Goal: Task Accomplishment & Management: Manage account settings

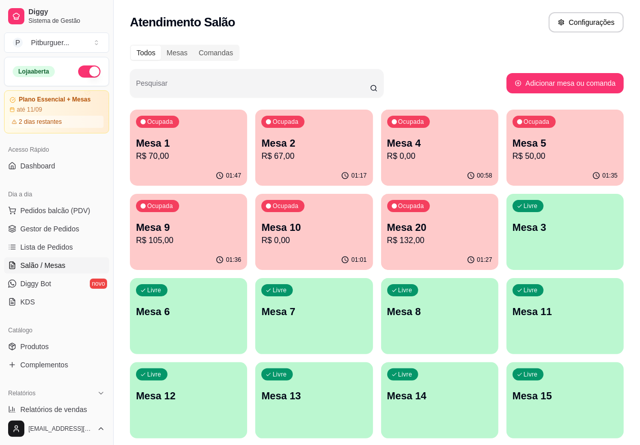
click at [241, 220] on div "Mesa 9 R$ 105,00" at bounding box center [188, 233] width 105 height 26
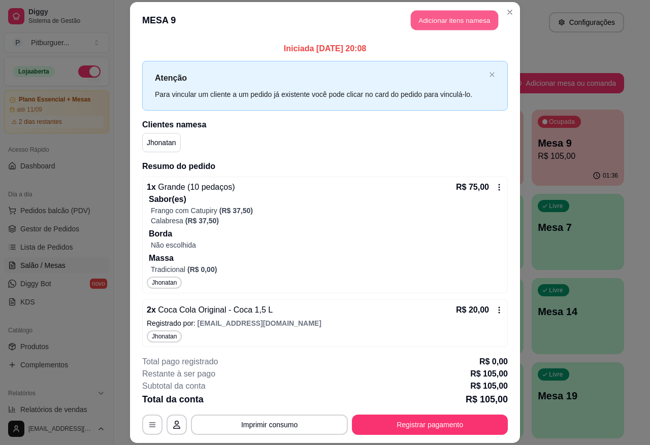
click at [456, 23] on button "Adicionar itens na mesa" at bounding box center [454, 21] width 87 height 20
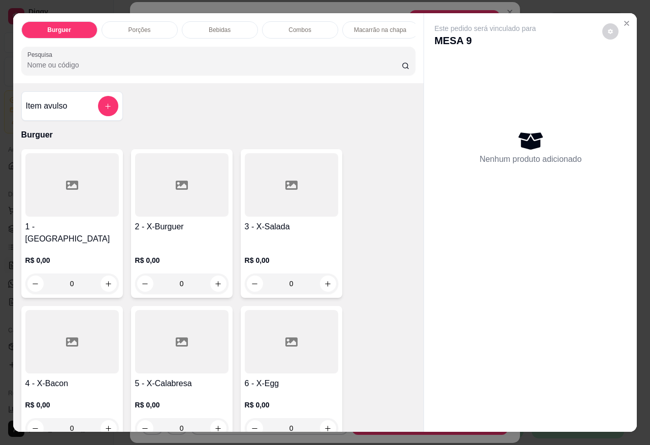
drag, startPoint x: 456, startPoint y: 23, endPoint x: 533, endPoint y: 312, distance: 299.5
click at [533, 312] on div "Este pedido será vinculado para MESA 9 Nenhum produto adicionado" at bounding box center [530, 214] width 213 height 402
click at [152, 26] on div "Porções" at bounding box center [140, 29] width 76 height 17
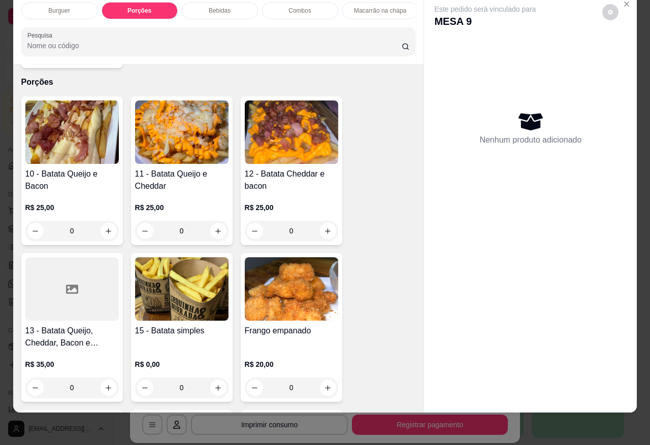
scroll to position [1233, 0]
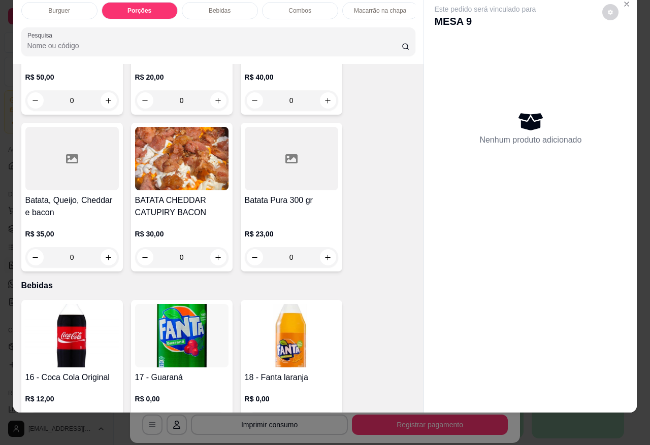
click at [288, 153] on div at bounding box center [291, 158] width 93 height 63
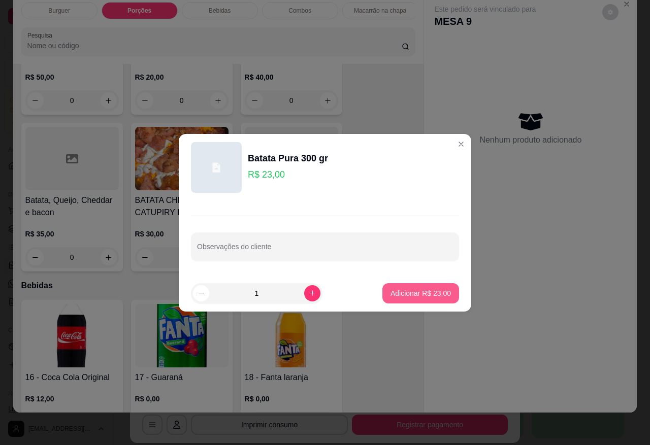
click at [399, 290] on p "Adicionar R$ 23,00" at bounding box center [420, 293] width 60 height 10
type input "1"
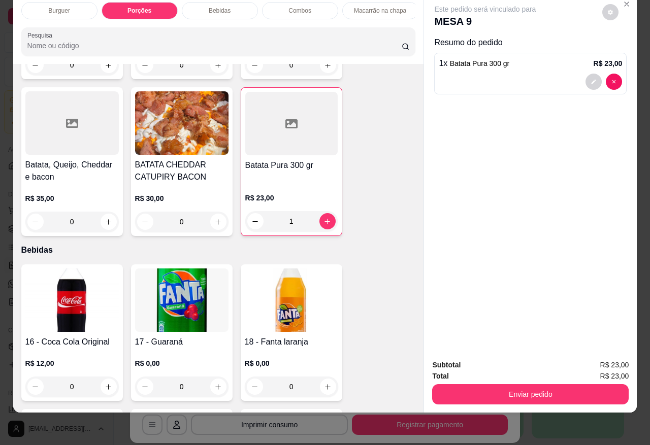
scroll to position [888, 0]
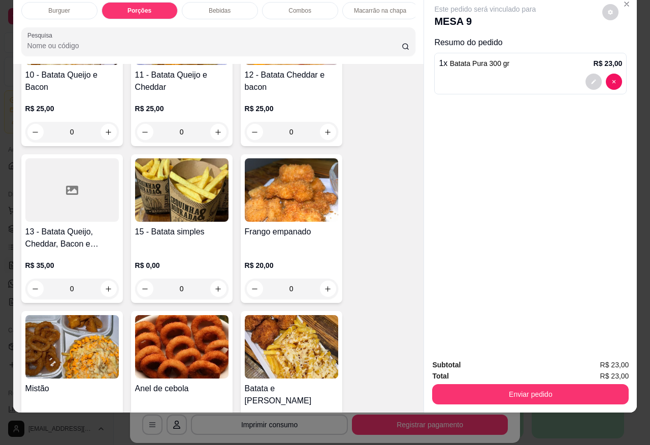
click at [290, 160] on img at bounding box center [291, 189] width 93 height 63
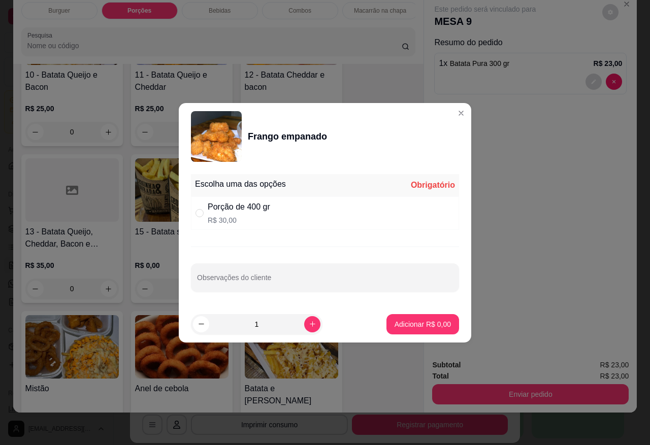
click at [212, 221] on p "R$ 30,00" at bounding box center [239, 220] width 62 height 10
radio input "true"
click at [385, 318] on button "Adicionar R$ 30,00" at bounding box center [420, 324] width 77 height 20
type input "1"
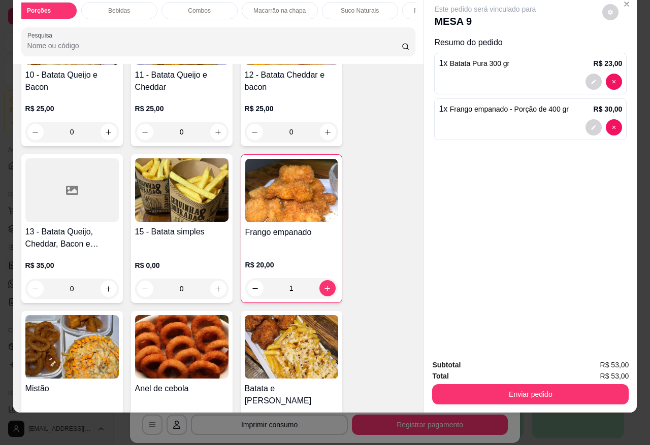
scroll to position [0, 152]
click at [399, 7] on p "Pizzas Tradicionais" at bounding box center [388, 11] width 52 height 8
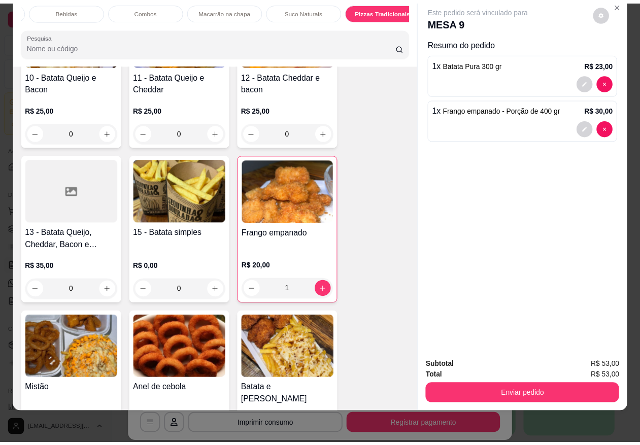
scroll to position [2833, 0]
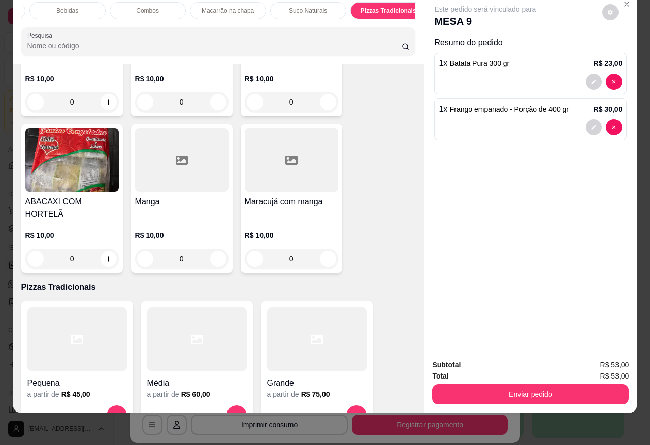
click at [297, 325] on div at bounding box center [316, 339] width 99 height 63
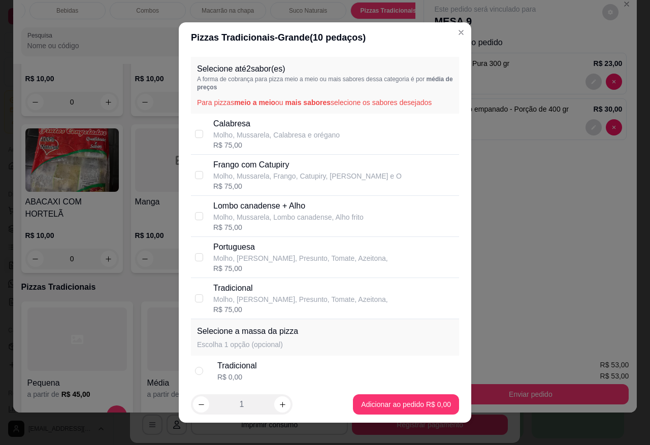
drag, startPoint x: 239, startPoint y: 177, endPoint x: 247, endPoint y: 181, distance: 9.5
click at [240, 176] on p "Molho, Mussarela, Frango, Catupiry, Milho e O" at bounding box center [307, 176] width 188 height 10
checkbox input "true"
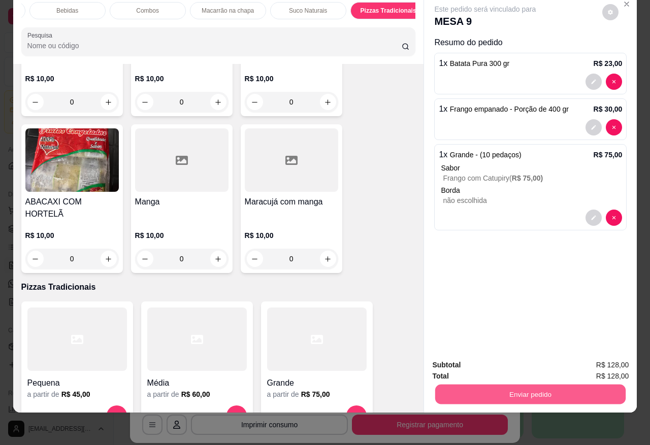
click at [525, 384] on button "Enviar pedido" at bounding box center [530, 394] width 190 height 20
click at [571, 359] on button "Sim, quero registrar" at bounding box center [592, 359] width 76 height 19
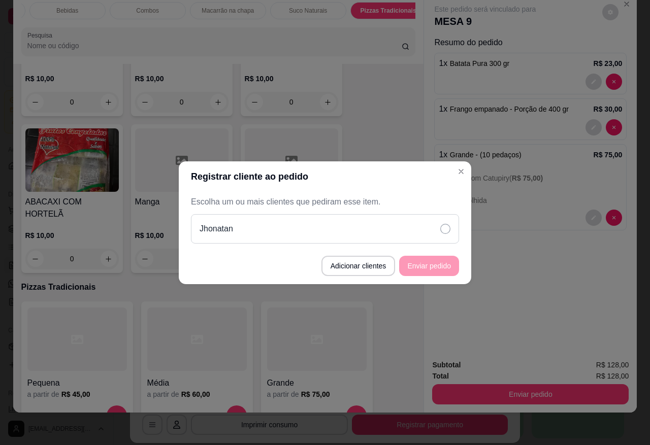
click at [424, 243] on div "Jhonatan" at bounding box center [325, 228] width 268 height 29
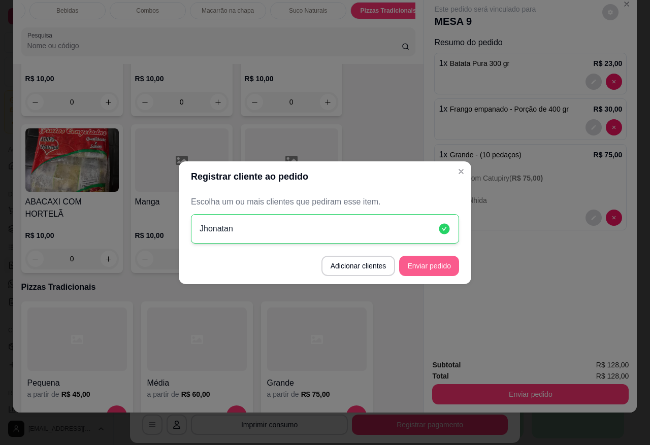
click at [441, 264] on button "Enviar pedido" at bounding box center [429, 266] width 60 height 20
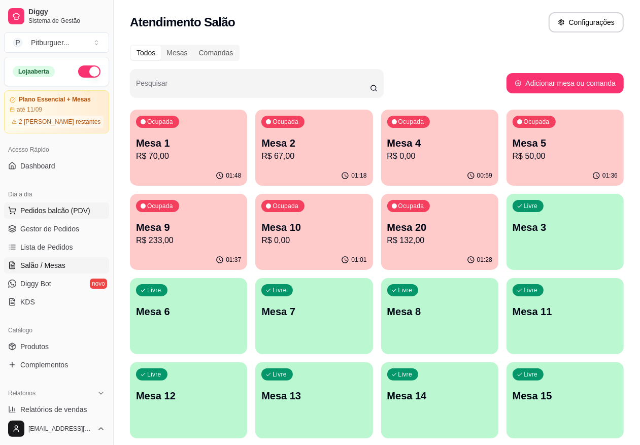
click at [59, 211] on span "Pedidos balcão (PDV)" at bounding box center [55, 211] width 70 height 10
click at [47, 226] on span "Gestor de Pedidos" at bounding box center [49, 229] width 59 height 10
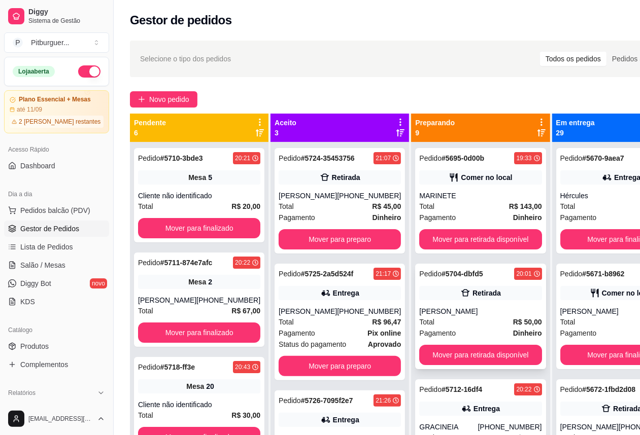
scroll to position [190, 0]
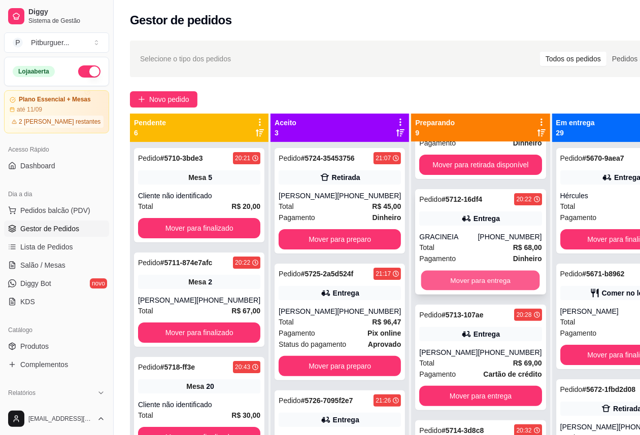
click at [457, 285] on button "Mover para entrega" at bounding box center [480, 281] width 119 height 20
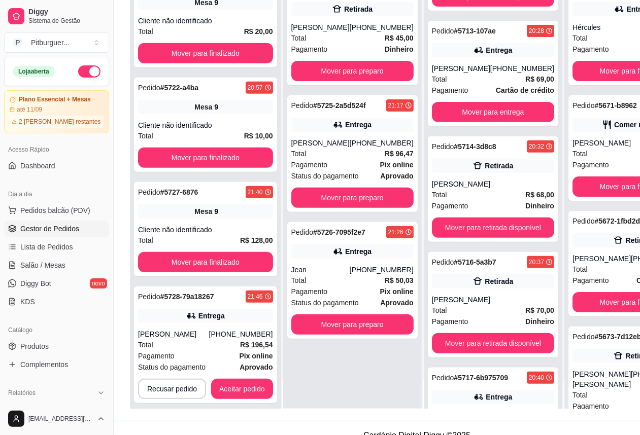
scroll to position [164, 0]
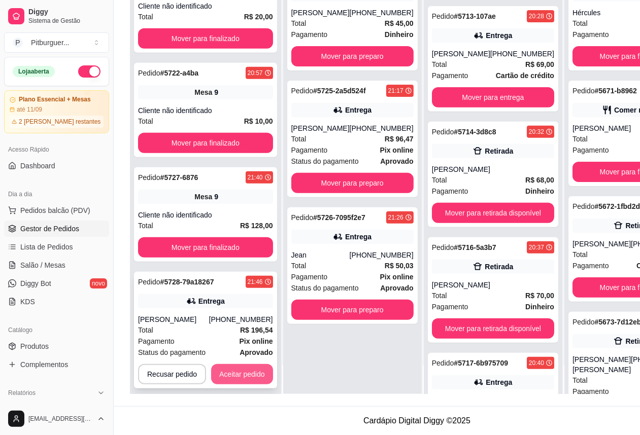
click at [244, 366] on button "Aceitar pedido" at bounding box center [242, 374] width 62 height 20
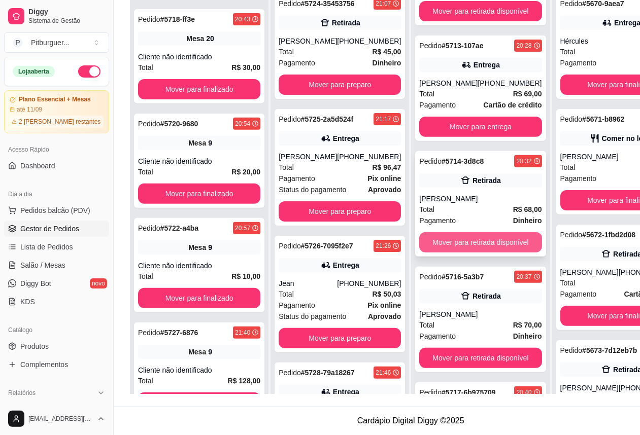
scroll to position [190, 0]
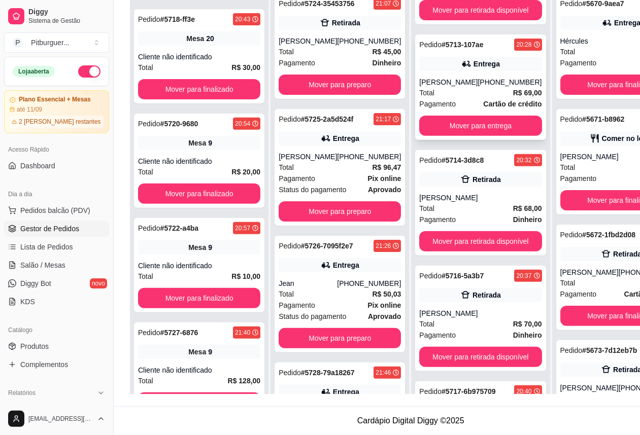
click at [434, 77] on div "CAMILLY ASSIS" at bounding box center [448, 82] width 58 height 10
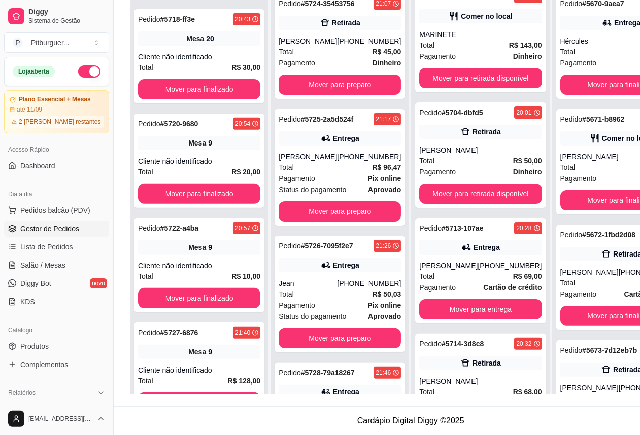
scroll to position [0, 0]
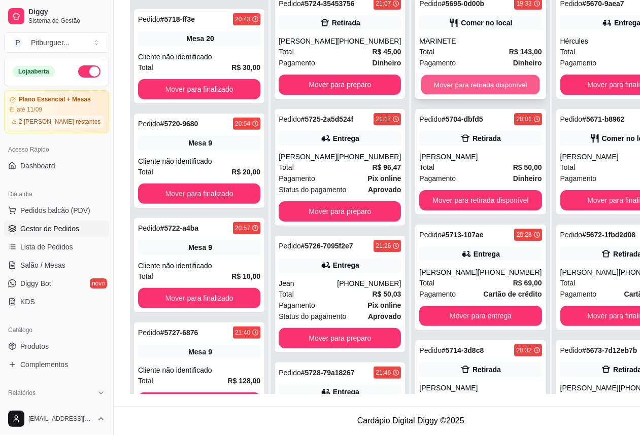
click at [494, 80] on button "Mover para retirada disponível" at bounding box center [480, 85] width 119 height 20
click at [440, 57] on div "Pagamento Dinheiro" at bounding box center [480, 62] width 122 height 11
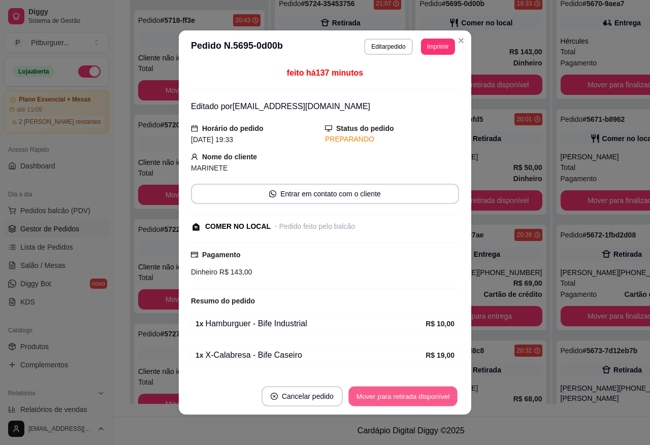
click at [413, 401] on button "Mover para retirada disponível" at bounding box center [402, 397] width 109 height 20
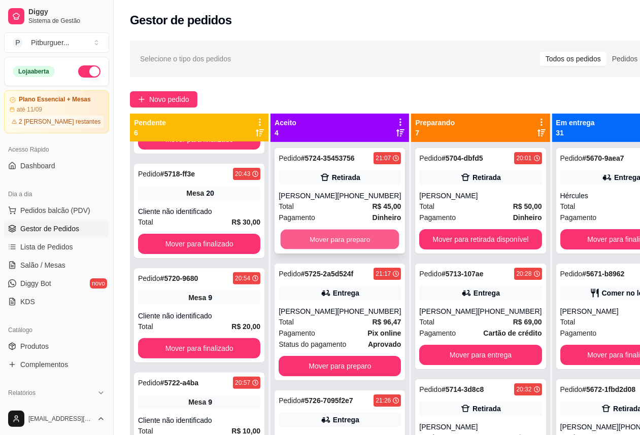
click at [310, 250] on button "Mover para preparo" at bounding box center [340, 240] width 119 height 20
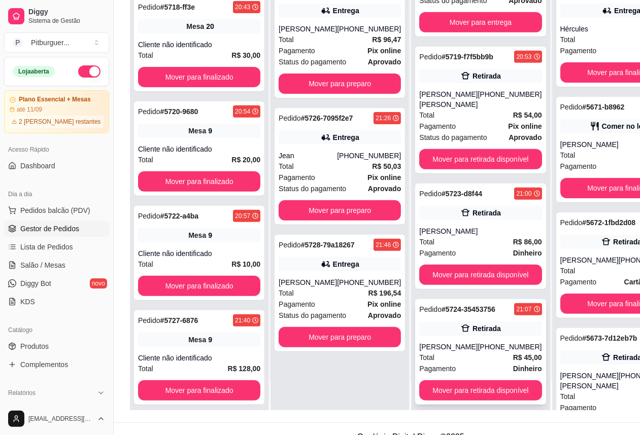
scroll to position [164, 0]
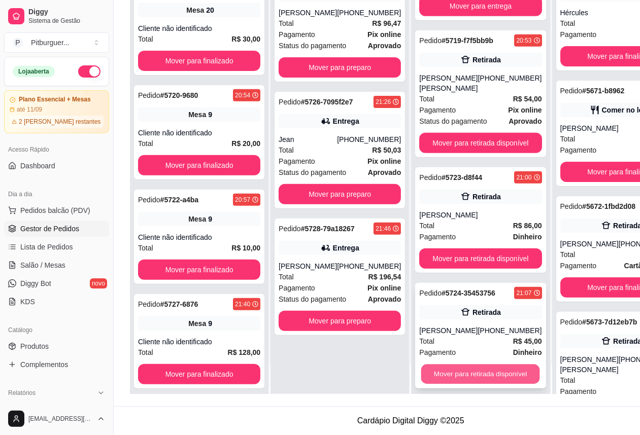
click at [468, 365] on button "Mover para retirada disponível" at bounding box center [480, 375] width 119 height 20
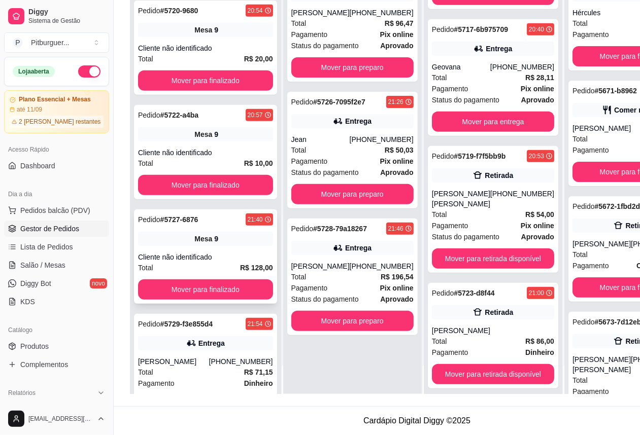
scroll to position [309, 0]
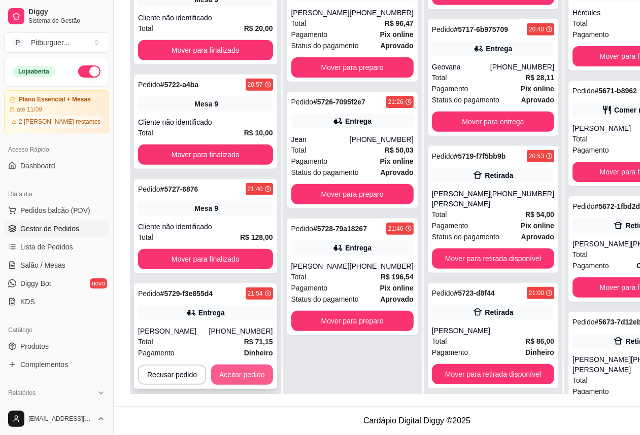
click at [252, 366] on button "Aceitar pedido" at bounding box center [242, 375] width 62 height 20
click at [254, 366] on button "Aceitar pedido" at bounding box center [242, 375] width 62 height 20
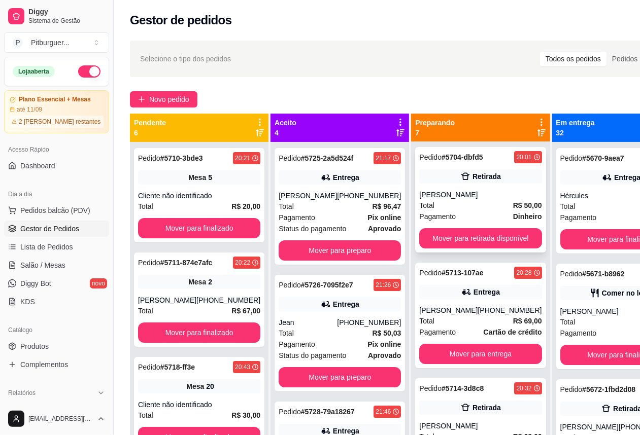
scroll to position [0, 0]
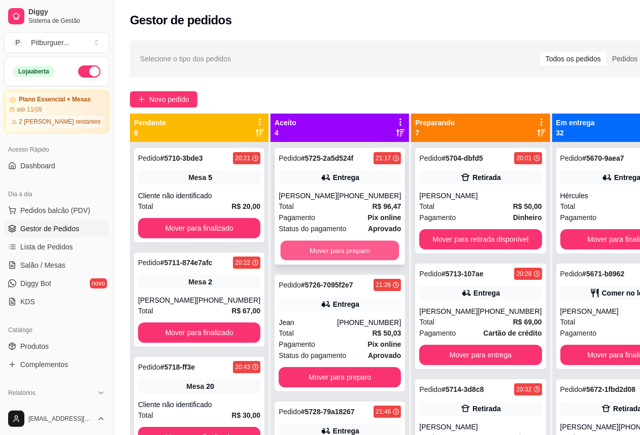
click at [329, 261] on button "Mover para preparo" at bounding box center [340, 251] width 119 height 20
click at [329, 250] on button "Mover para preparo" at bounding box center [340, 251] width 122 height 20
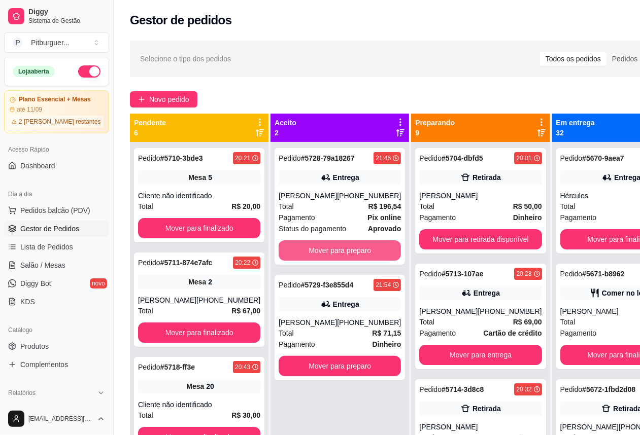
click at [329, 250] on button "Mover para preparo" at bounding box center [340, 251] width 122 height 20
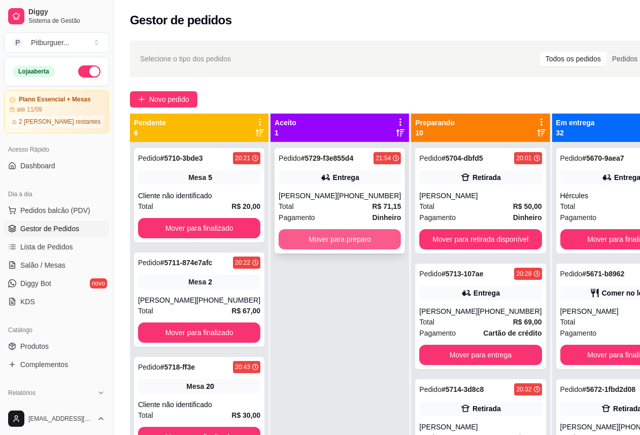
click at [329, 245] on button "Mover para preparo" at bounding box center [340, 239] width 122 height 20
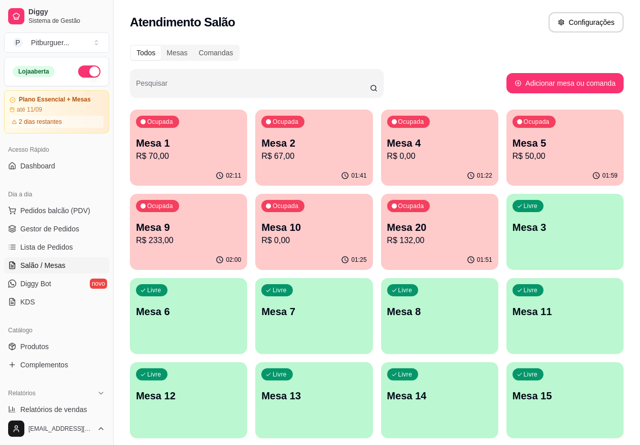
click at [387, 235] on p "R$ 132,00" at bounding box center [439, 240] width 105 height 12
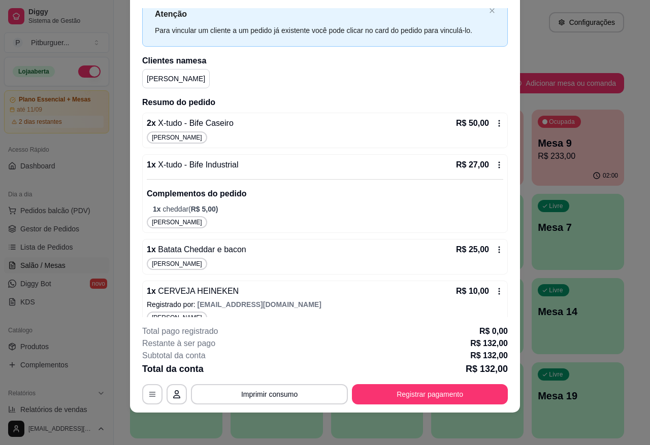
scroll to position [36, 0]
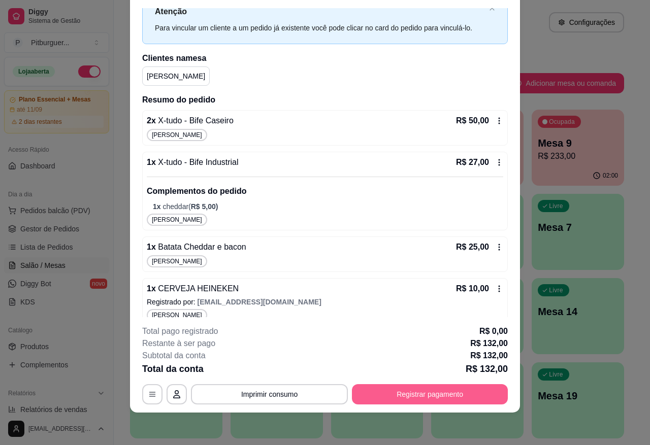
click at [429, 386] on button "Registrar pagamento" at bounding box center [430, 394] width 156 height 20
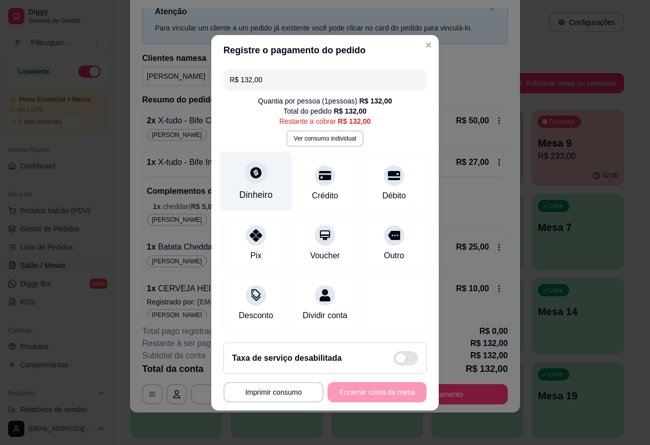
click at [247, 173] on div at bounding box center [256, 172] width 22 height 22
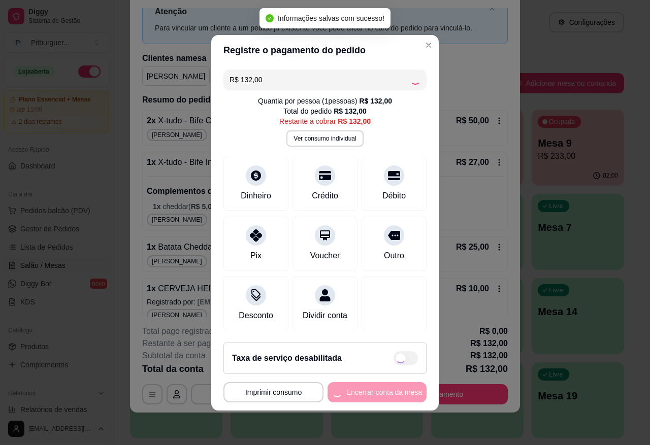
type input "R$ 0,00"
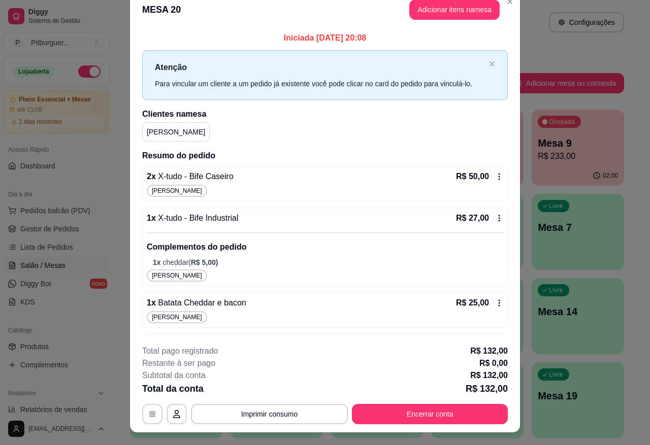
scroll to position [0, 0]
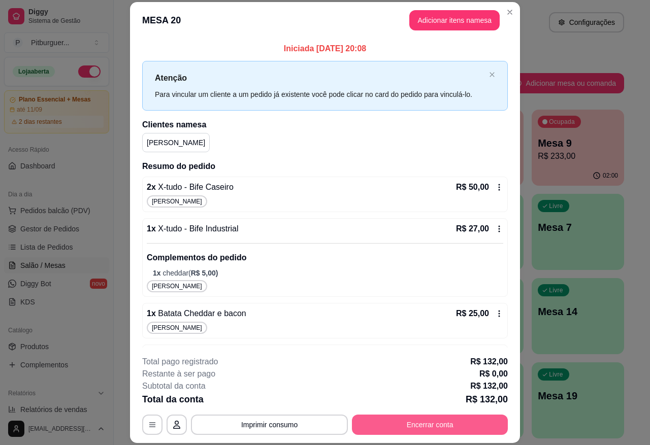
click at [448, 423] on button "Encerrar conta" at bounding box center [430, 425] width 156 height 20
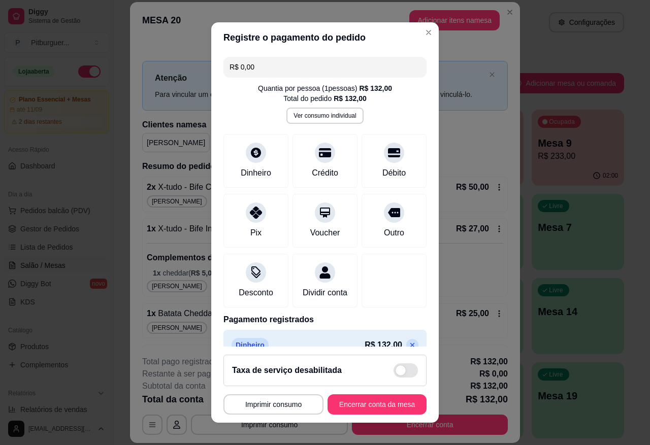
click at [280, 181] on div "Dinheiro Crédito Débito" at bounding box center [324, 161] width 203 height 54
click at [222, 133] on div "R$ 0,00 Quantia por pessoa ( 1 pessoas) R$ 132,00 Total do pedido R$ 132,00 Ver…" at bounding box center [324, 200] width 227 height 294
click at [245, 146] on div at bounding box center [256, 150] width 22 height 22
click at [354, 401] on button "Encerrar conta da mesa" at bounding box center [377, 405] width 96 height 20
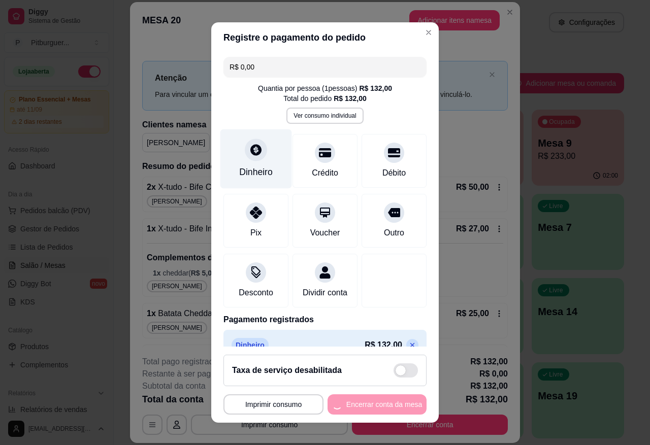
click at [247, 172] on div "Dinheiro" at bounding box center [255, 171] width 33 height 13
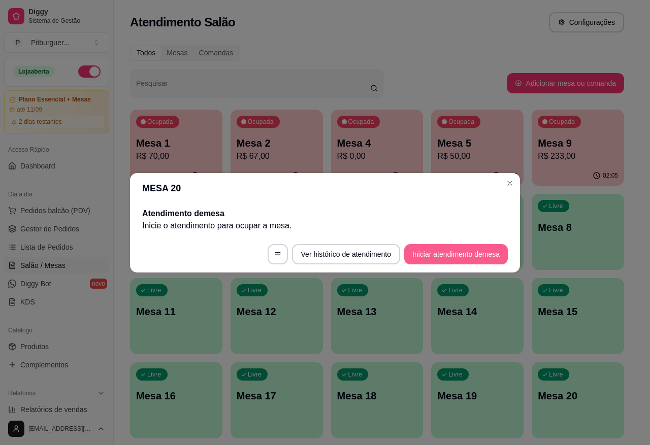
click at [425, 253] on button "Iniciar atendimento de mesa" at bounding box center [456, 254] width 104 height 20
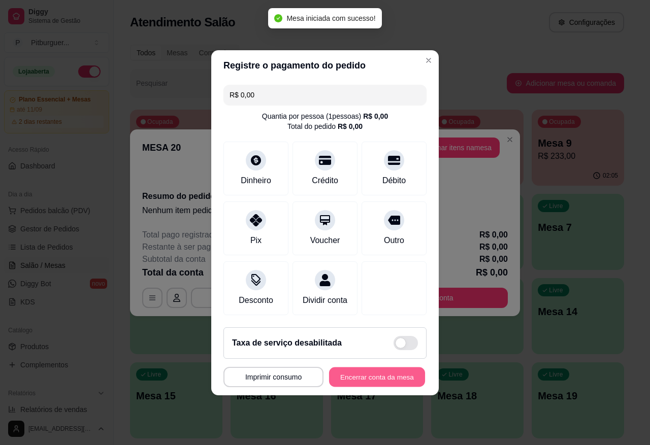
click at [369, 381] on button "Encerrar conta da mesa" at bounding box center [377, 377] width 96 height 20
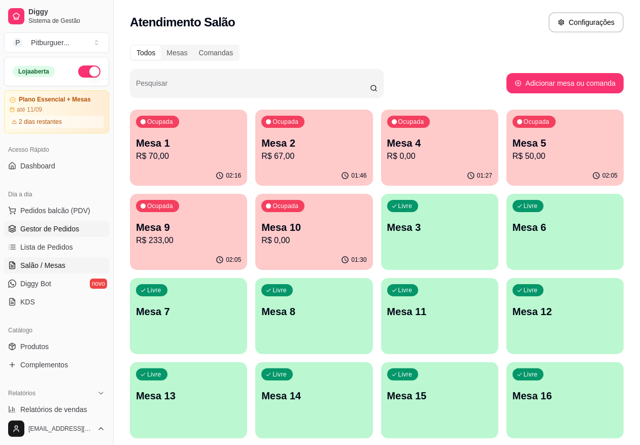
click at [51, 229] on span "Gestor de Pedidos" at bounding box center [49, 229] width 59 height 10
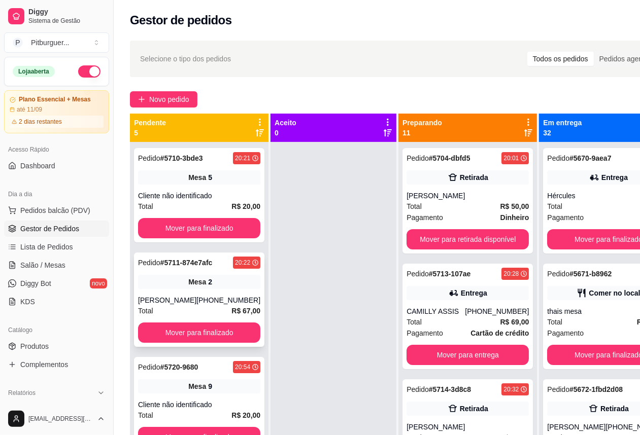
click at [180, 298] on div "[PERSON_NAME]" at bounding box center [167, 300] width 58 height 10
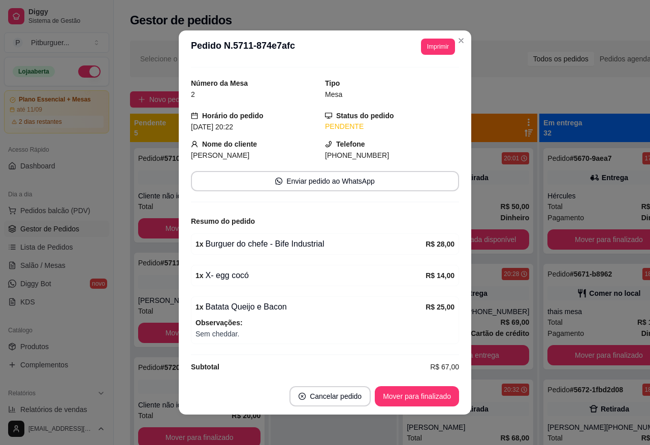
scroll to position [36, 0]
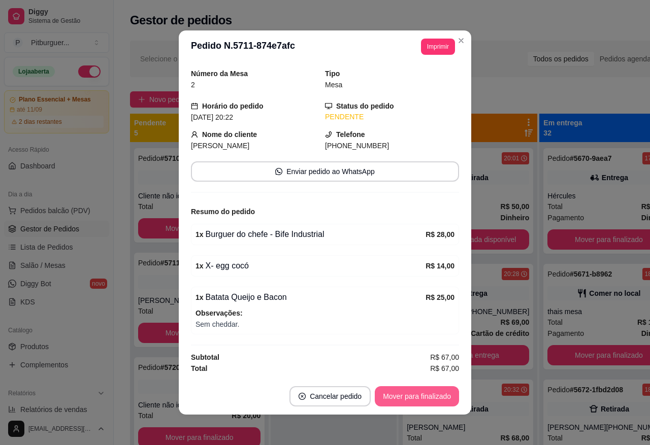
click at [436, 390] on button "Mover para finalizado" at bounding box center [417, 396] width 84 height 20
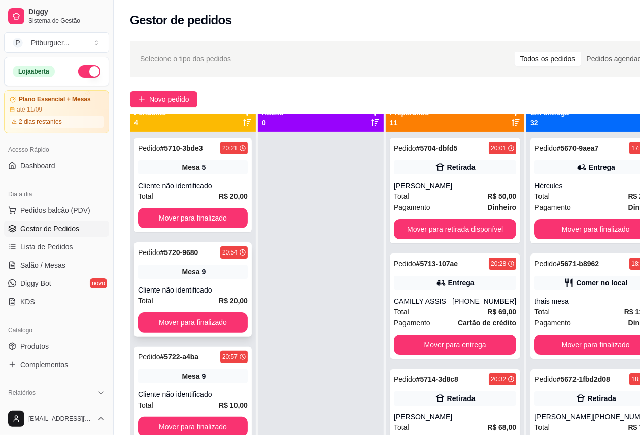
scroll to position [0, 0]
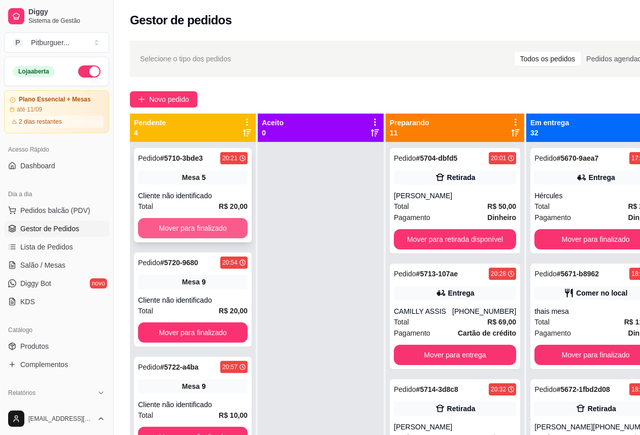
click at [176, 227] on button "Mover para finalizado" at bounding box center [193, 228] width 110 height 20
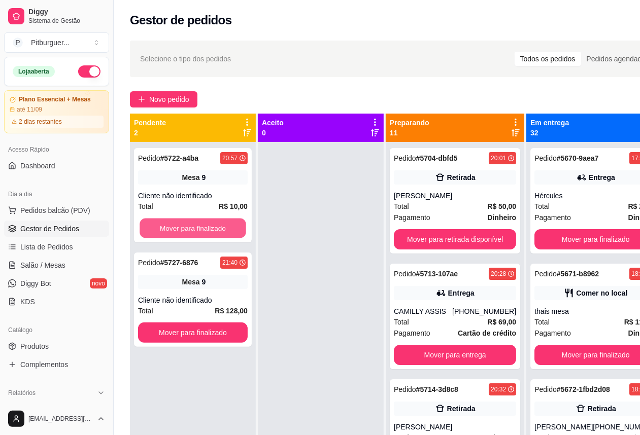
click at [176, 227] on button "Mover para finalizado" at bounding box center [193, 229] width 107 height 20
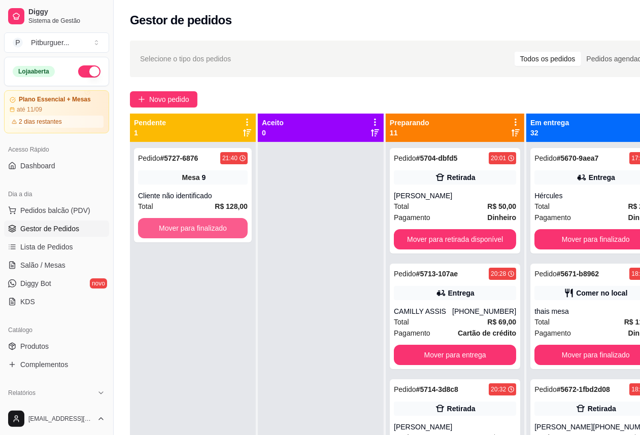
click at [176, 227] on button "Mover para finalizado" at bounding box center [193, 228] width 110 height 20
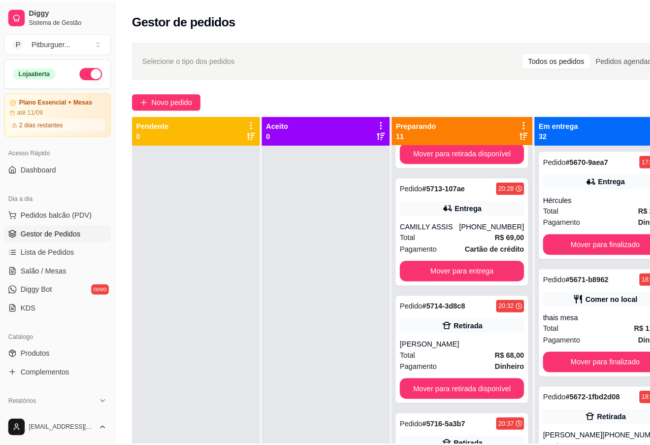
scroll to position [91, 0]
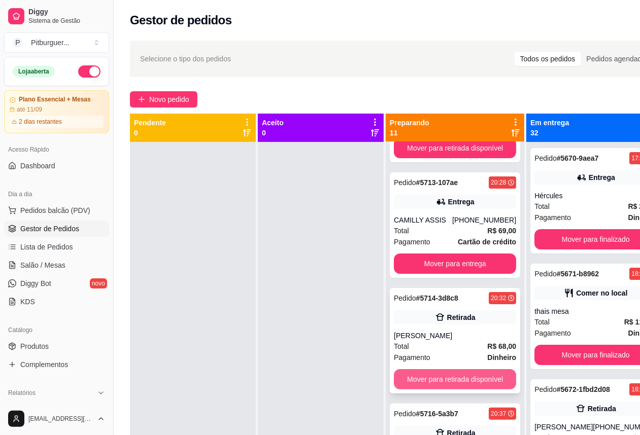
click at [446, 377] on button "Mover para retirada disponível" at bounding box center [455, 379] width 122 height 20
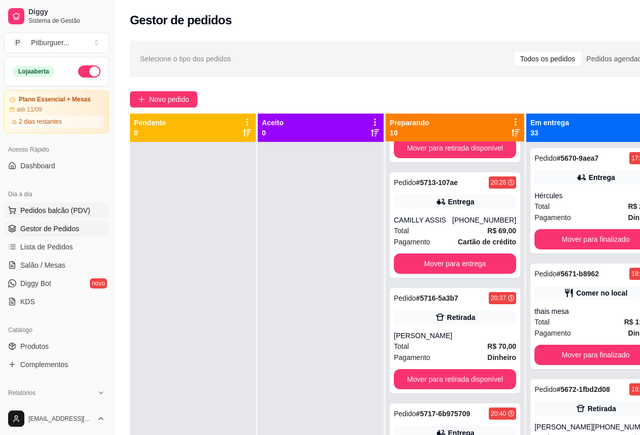
click at [38, 219] on button "Pedidos balcão (PDV)" at bounding box center [56, 211] width 105 height 16
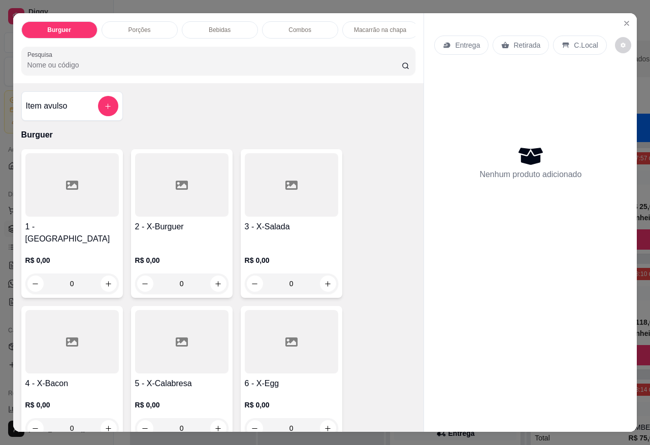
click at [69, 234] on h4 "1 - [GEOGRAPHIC_DATA]" at bounding box center [71, 233] width 93 height 24
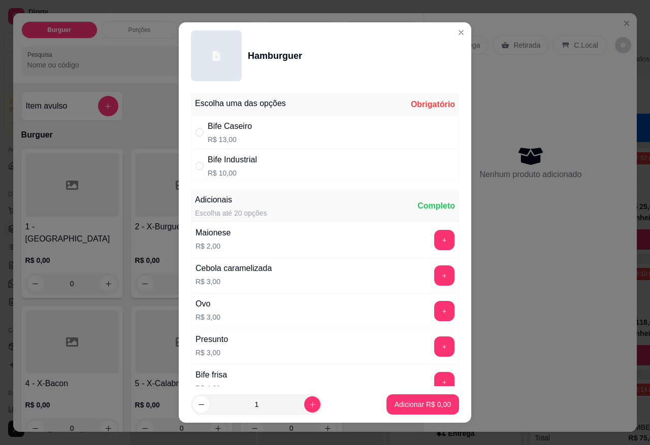
click at [213, 130] on div "Bife Caseiro" at bounding box center [230, 126] width 44 height 12
radio input "true"
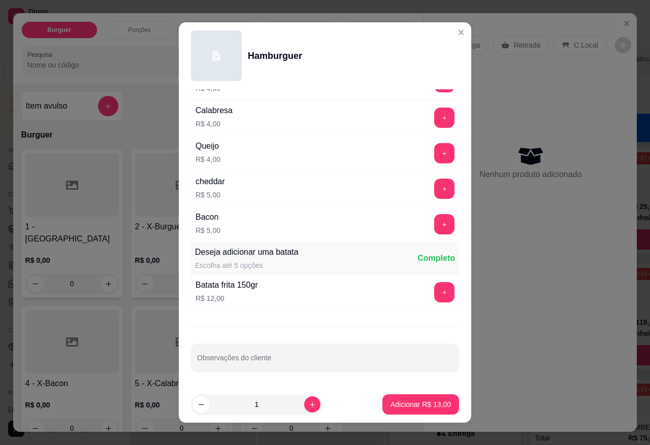
click at [302, 343] on div "Escolha uma das opções Completo Bife Caseiro R$ 13,00 Bife Industrial R$ 10,00 …" at bounding box center [325, 237] width 292 height 297
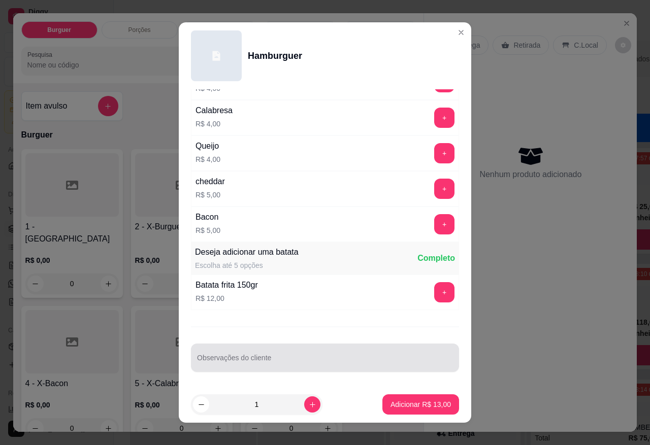
click at [322, 349] on div at bounding box center [325, 358] width 256 height 20
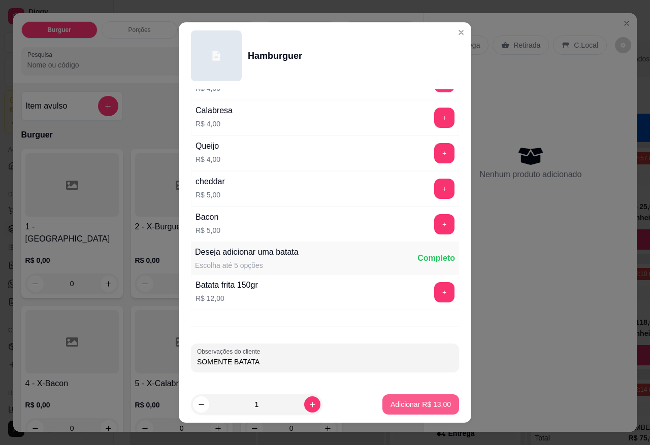
type input "SOMENTE BATATA"
click at [397, 414] on button "Adicionar R$ 13,00" at bounding box center [420, 405] width 75 height 20
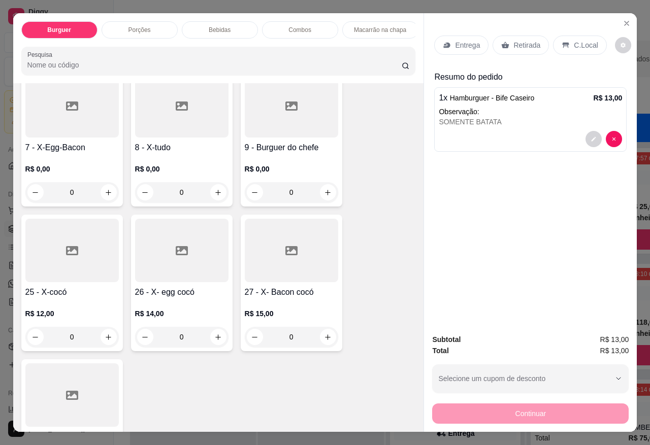
scroll to position [0, 0]
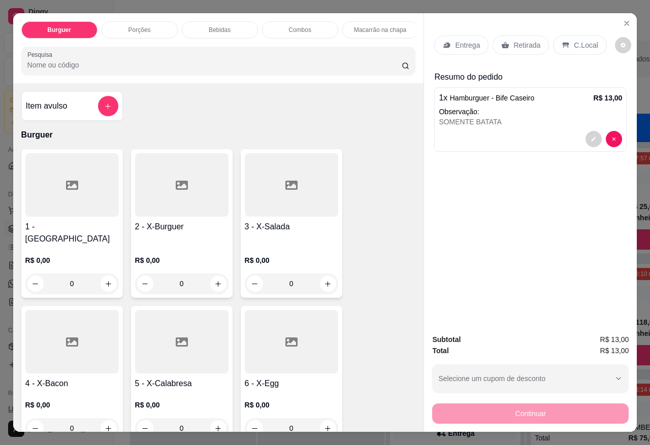
click at [186, 329] on div at bounding box center [181, 341] width 93 height 63
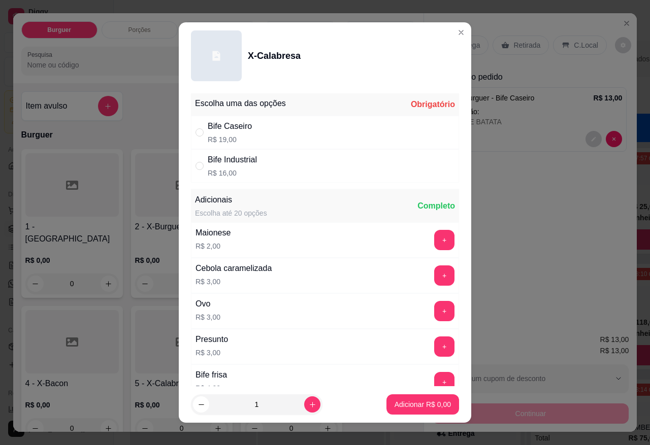
click at [222, 141] on p "R$ 19,00" at bounding box center [230, 139] width 44 height 10
radio input "true"
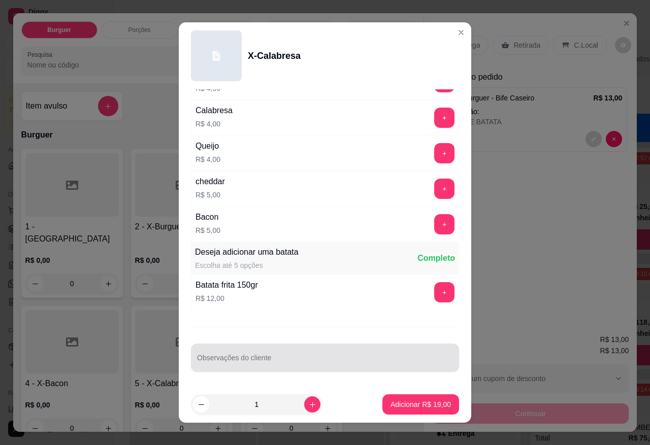
click at [276, 356] on div at bounding box center [325, 358] width 256 height 20
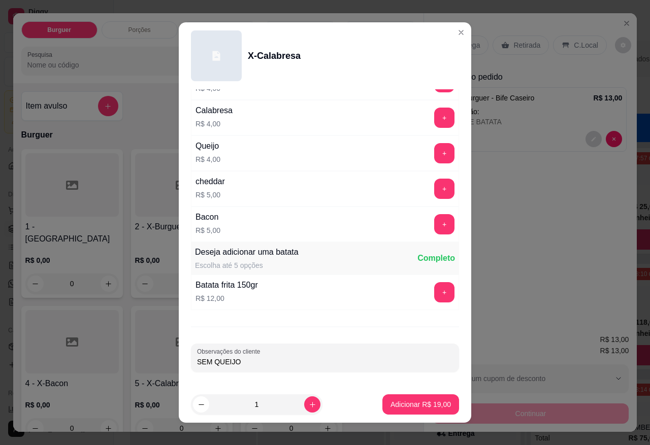
type input "SEM QUEIJO"
click at [415, 402] on p "Adicionar R$ 19,00" at bounding box center [420, 404] width 59 height 10
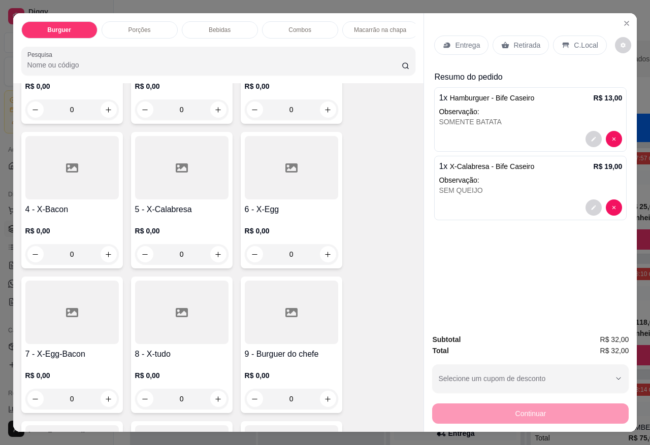
scroll to position [190, 0]
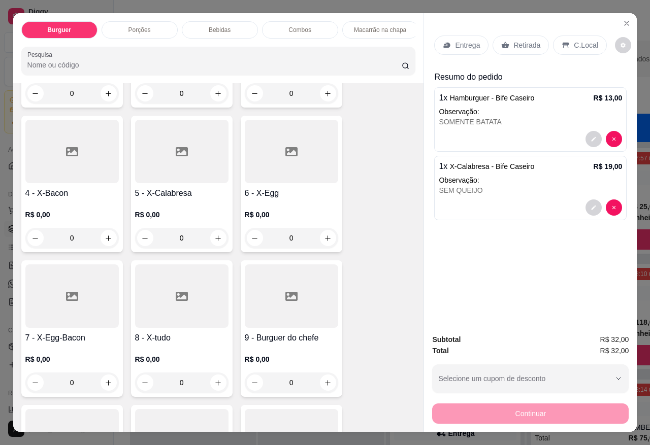
click at [179, 344] on div "R$ 0,00 0" at bounding box center [181, 368] width 93 height 49
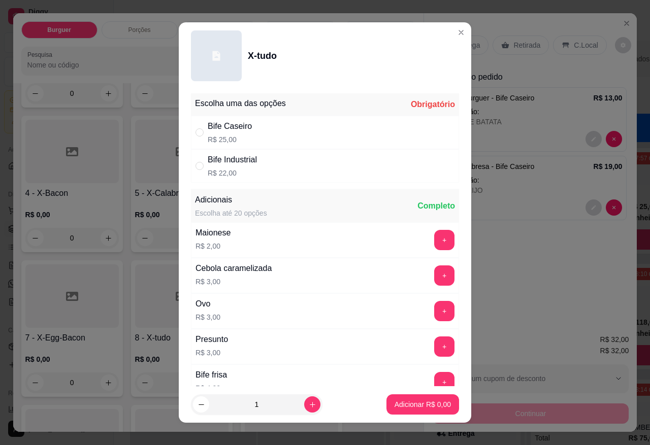
click at [208, 132] on div "Bife Caseiro R$ 25,00" at bounding box center [230, 132] width 44 height 24
radio input "true"
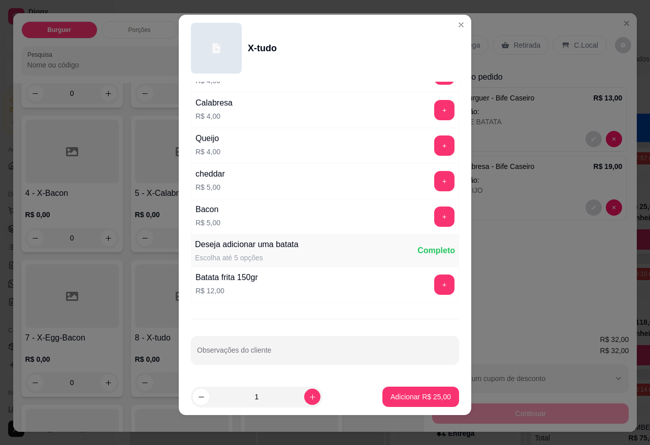
scroll to position [10, 0]
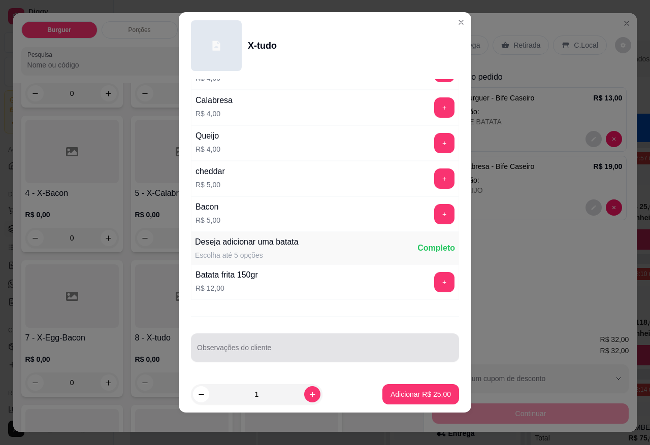
click at [270, 345] on div at bounding box center [325, 348] width 256 height 20
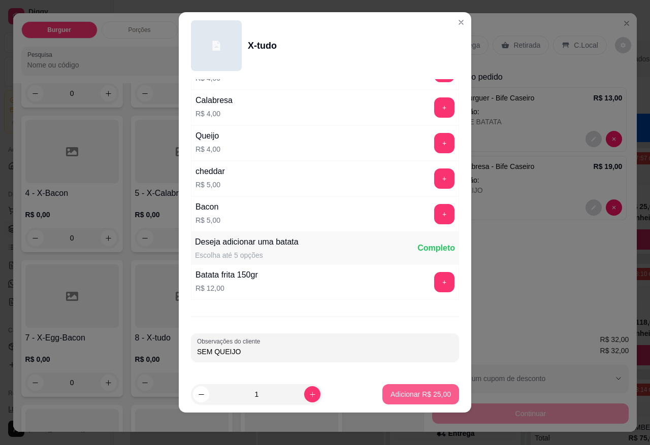
type input "SEM QUEIJO"
click at [395, 401] on button "Adicionar R$ 25,00" at bounding box center [420, 394] width 77 height 20
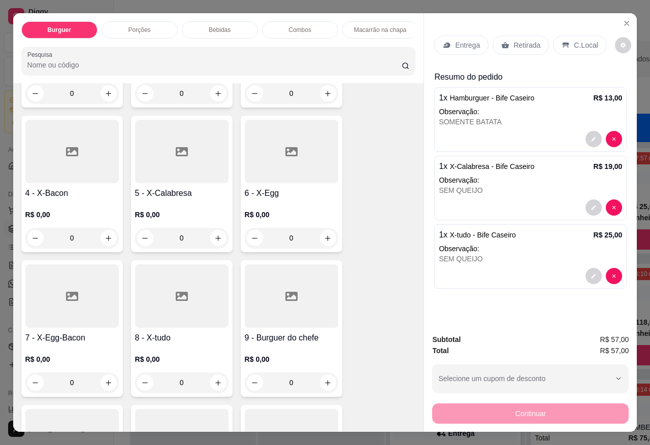
click at [437, 36] on div "Entrega" at bounding box center [461, 45] width 54 height 19
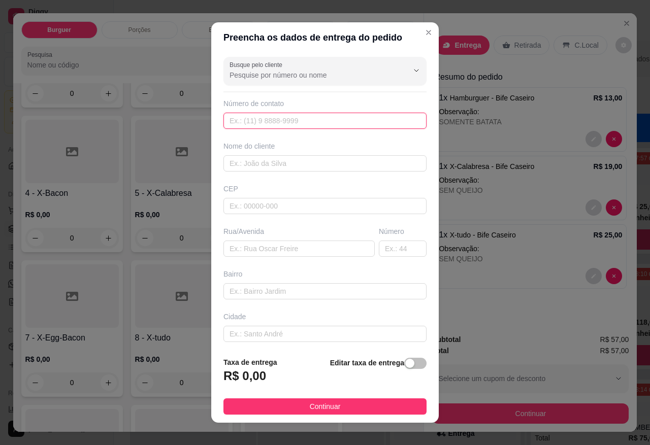
click at [260, 123] on input "text" at bounding box center [324, 121] width 203 height 16
type input "2"
type input "[PHONE_NUMBER]"
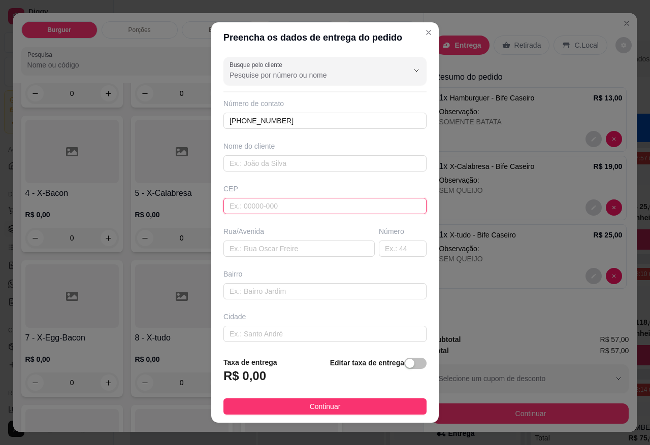
click at [247, 204] on input "text" at bounding box center [324, 206] width 203 height 16
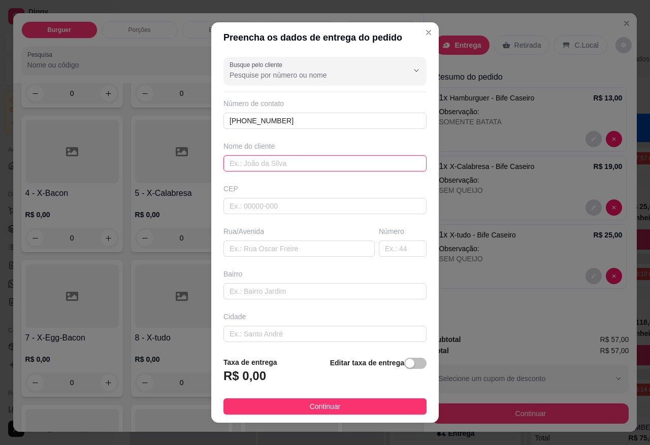
click at [259, 166] on input "text" at bounding box center [324, 163] width 203 height 16
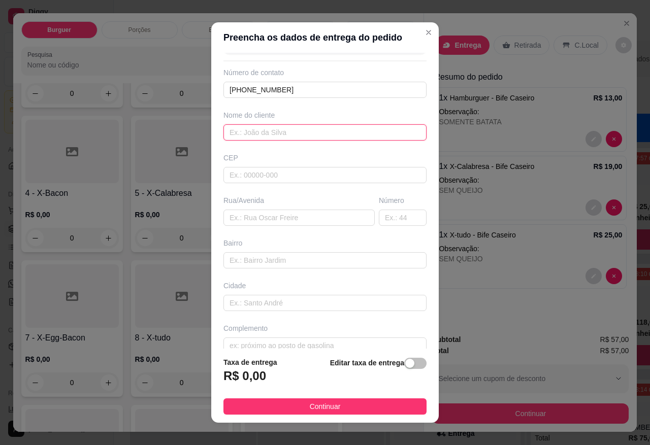
scroll to position [47, 0]
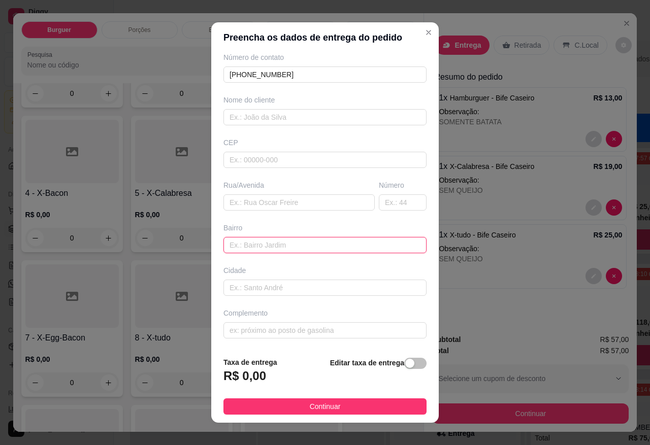
click at [264, 246] on input "text" at bounding box center [324, 245] width 203 height 16
type input "PATRIMONIO DA PENHA"
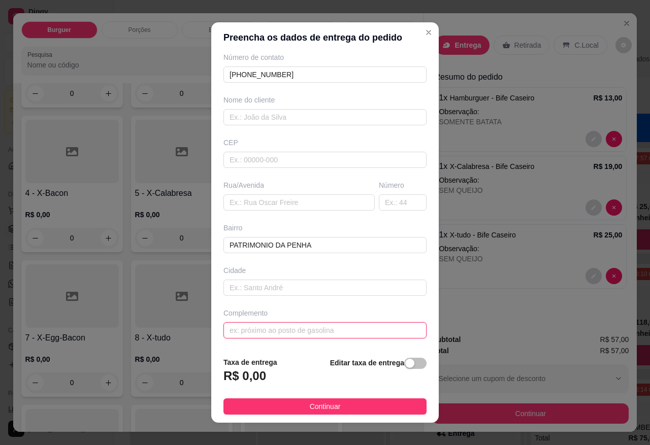
click at [248, 326] on input "text" at bounding box center [324, 330] width 203 height 16
click at [260, 335] on input "text" at bounding box center [324, 330] width 203 height 16
click at [405, 364] on div "button" at bounding box center [409, 363] width 9 height 9
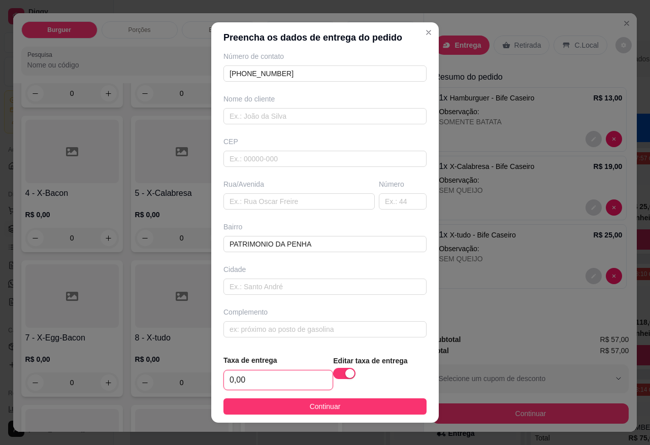
drag, startPoint x: 240, startPoint y: 384, endPoint x: 213, endPoint y: 386, distance: 27.0
click at [213, 386] on footer "Taxa de entrega 0,00 Editar taxa de entrega Continuar" at bounding box center [324, 385] width 227 height 76
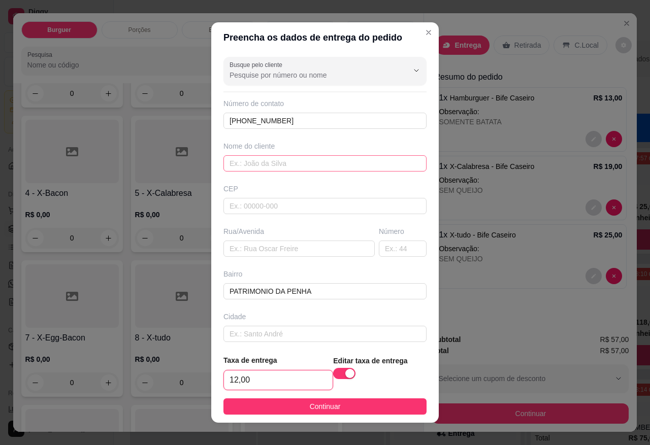
type input "12,00"
click at [278, 165] on input "text" at bounding box center [324, 163] width 203 height 16
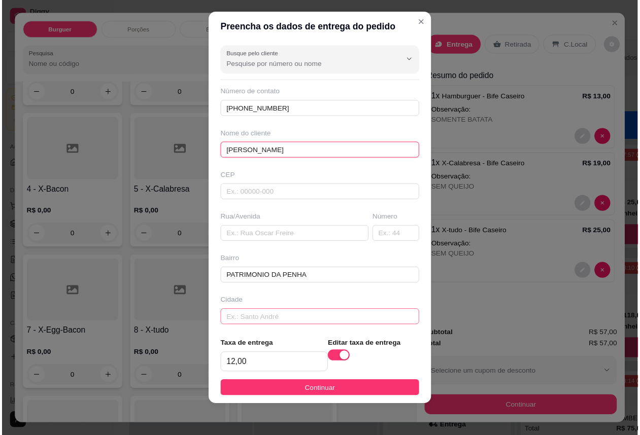
scroll to position [49, 0]
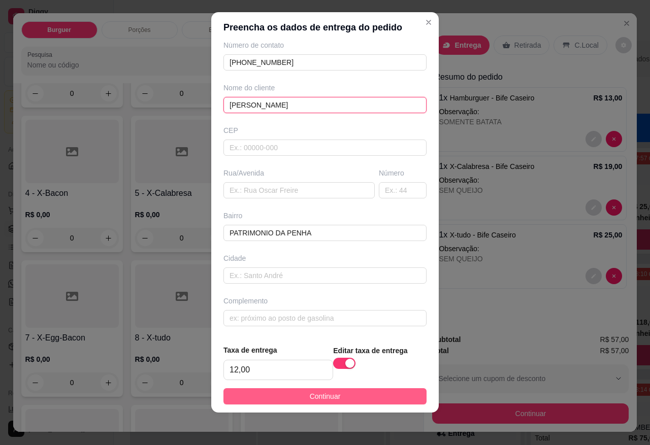
type input "[PERSON_NAME]"
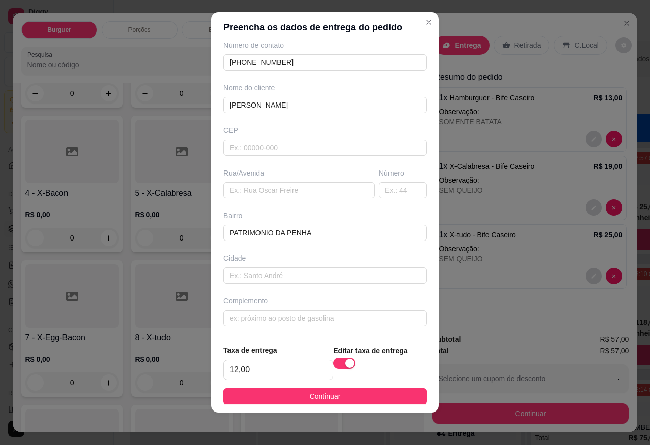
click at [313, 398] on span "Continuar" at bounding box center [325, 396] width 31 height 11
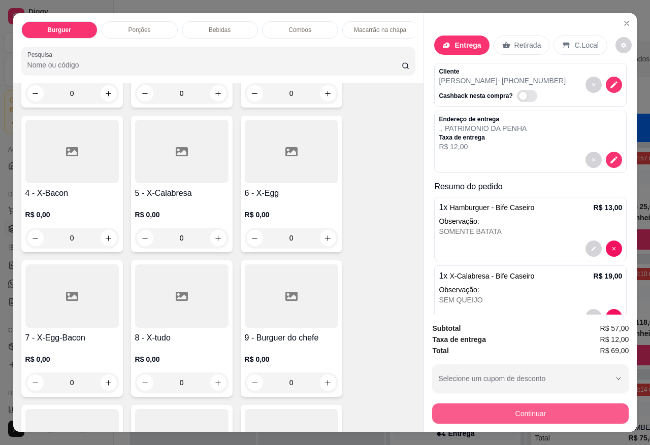
click at [461, 409] on button "Continuar" at bounding box center [530, 413] width 196 height 20
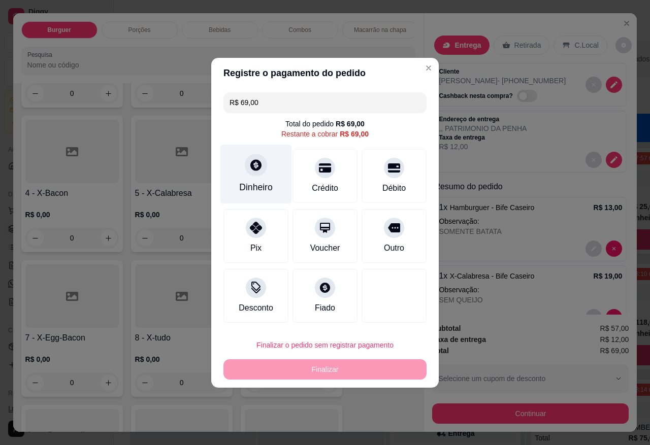
click at [259, 160] on icon at bounding box center [255, 164] width 13 height 13
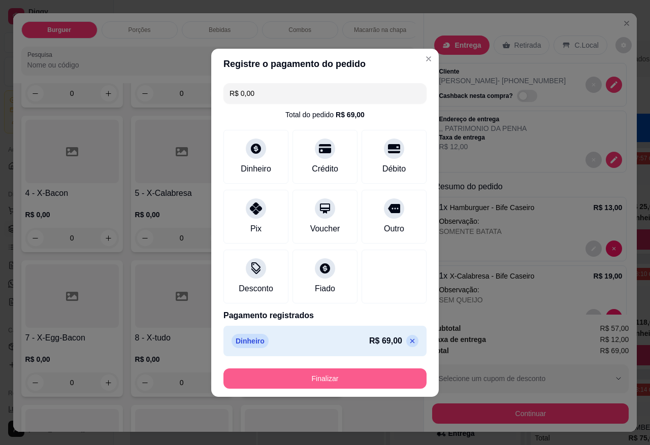
click at [335, 385] on button "Finalizar" at bounding box center [324, 378] width 203 height 20
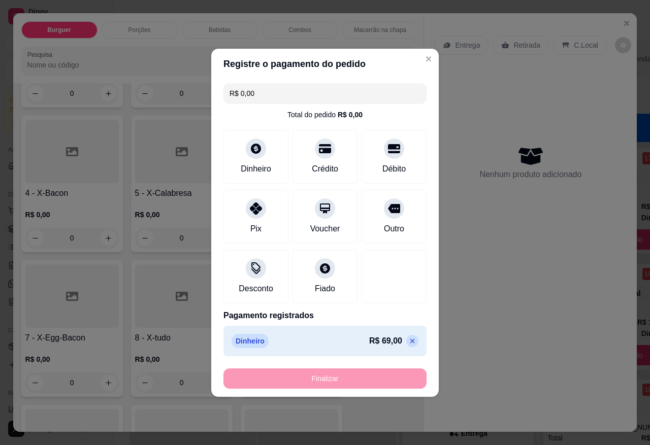
type input "-R$ 69,00"
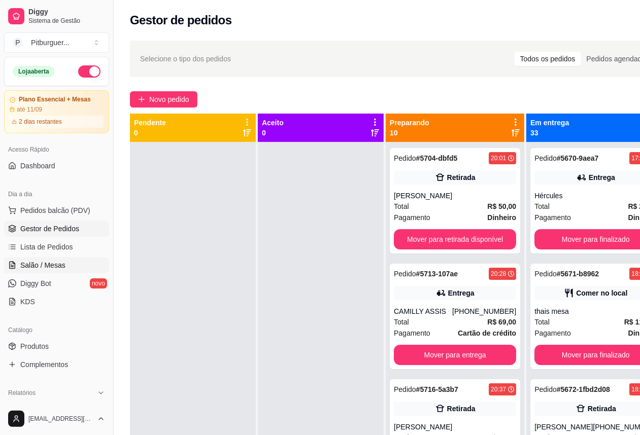
click at [45, 273] on link "Salão / Mesas" at bounding box center [56, 265] width 105 height 16
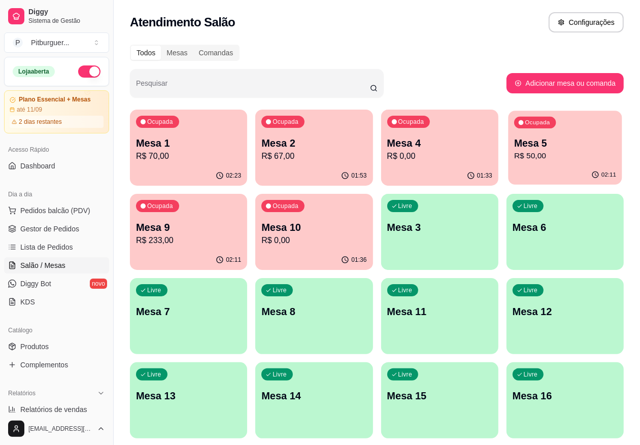
click at [514, 160] on p "R$ 50,00" at bounding box center [565, 156] width 102 height 12
click at [247, 194] on div "Ocupada Mesa 9 R$ 233,00" at bounding box center [188, 222] width 117 height 56
click at [508, 163] on div "Ocupada Mesa 5 R$ 50,00" at bounding box center [565, 138] width 114 height 55
click at [241, 234] on p "R$ 233,00" at bounding box center [188, 240] width 105 height 12
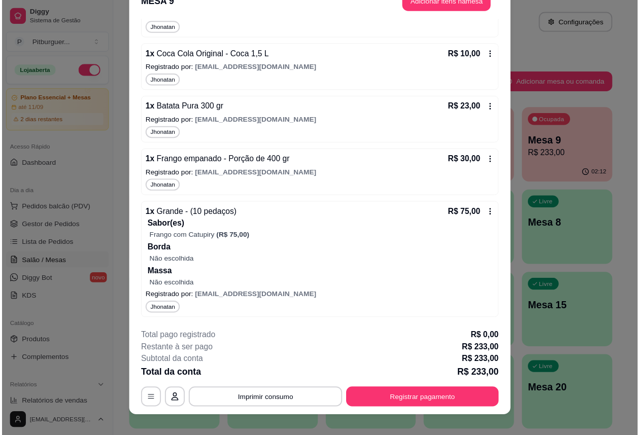
scroll to position [30, 0]
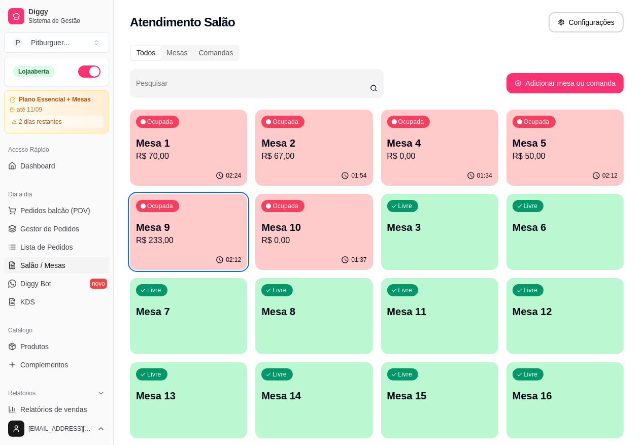
click at [507, 166] on div "02:12" at bounding box center [565, 176] width 117 height 20
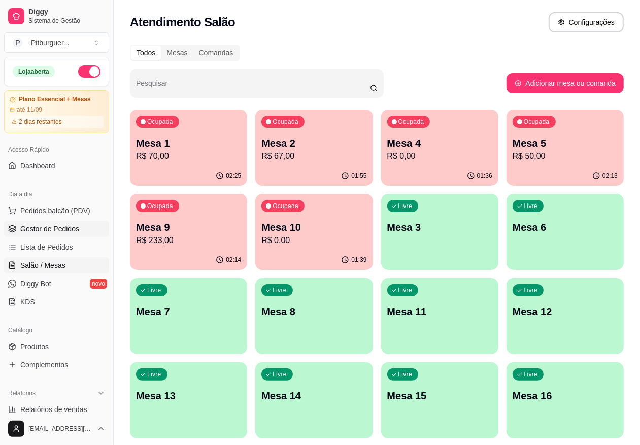
click at [39, 226] on span "Gestor de Pedidos" at bounding box center [49, 229] width 59 height 10
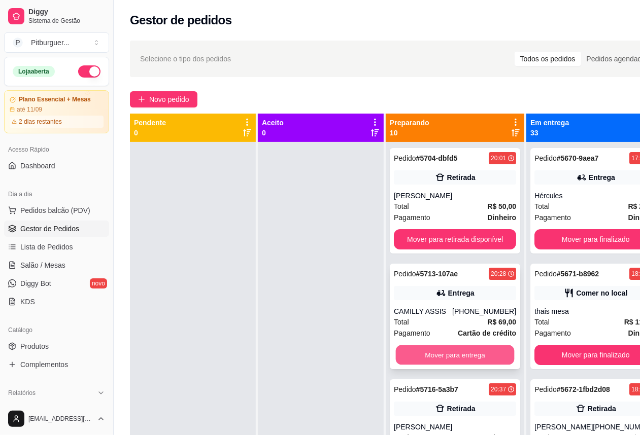
click at [425, 355] on button "Mover para entrega" at bounding box center [455, 356] width 119 height 20
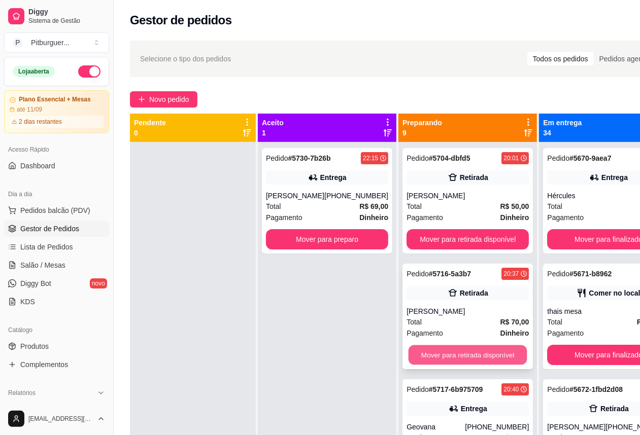
click at [433, 354] on button "Mover para retirada disponível" at bounding box center [468, 356] width 119 height 20
